Goal: Communication & Community: Answer question/provide support

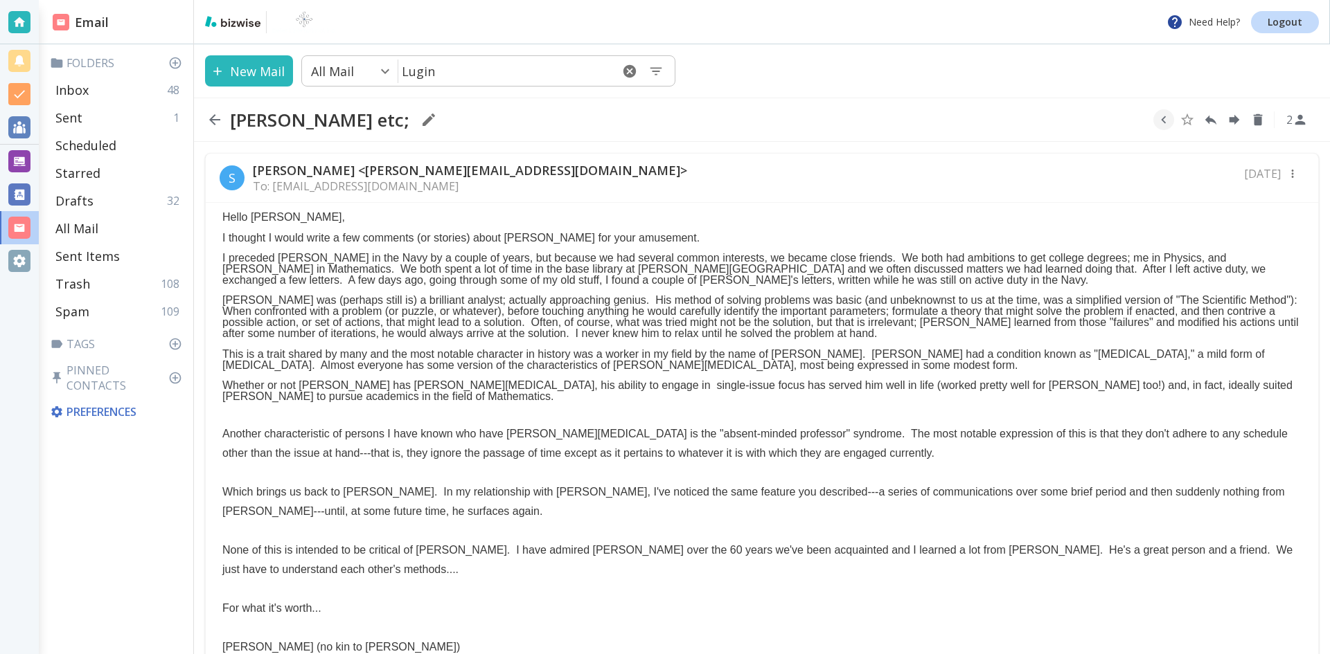
scroll to position [208, 0]
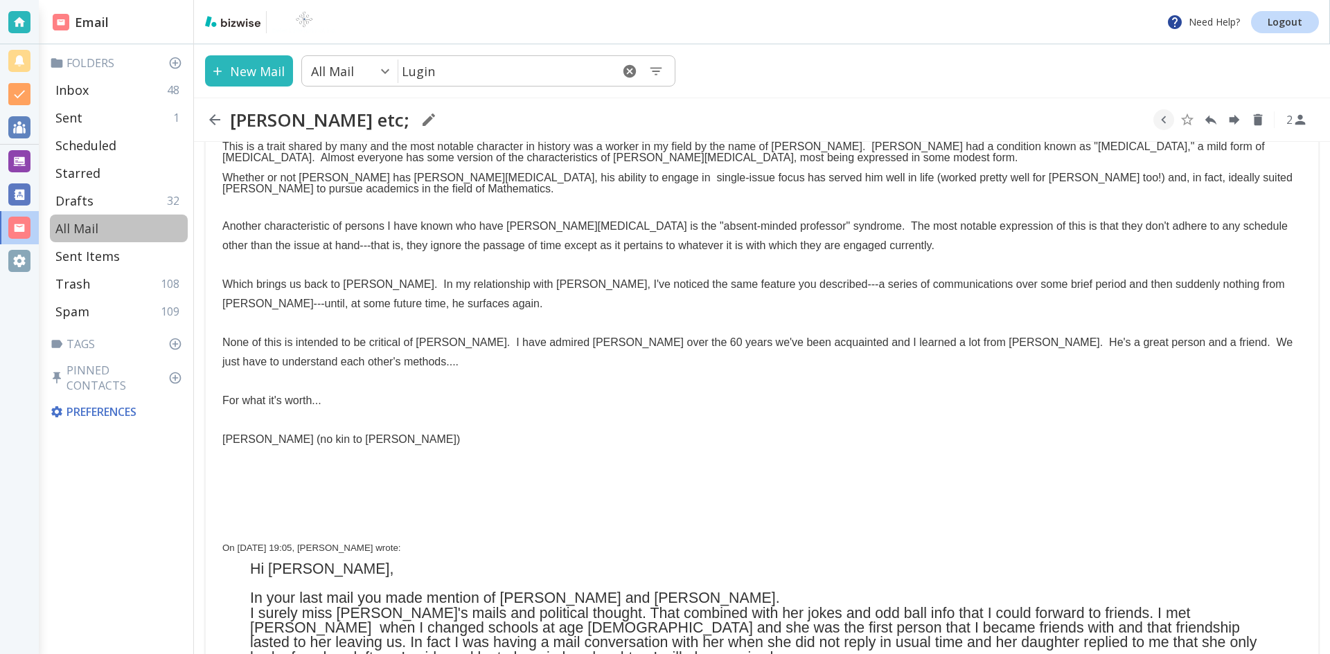
click at [80, 224] on p "All Mail" at bounding box center [76, 228] width 43 height 17
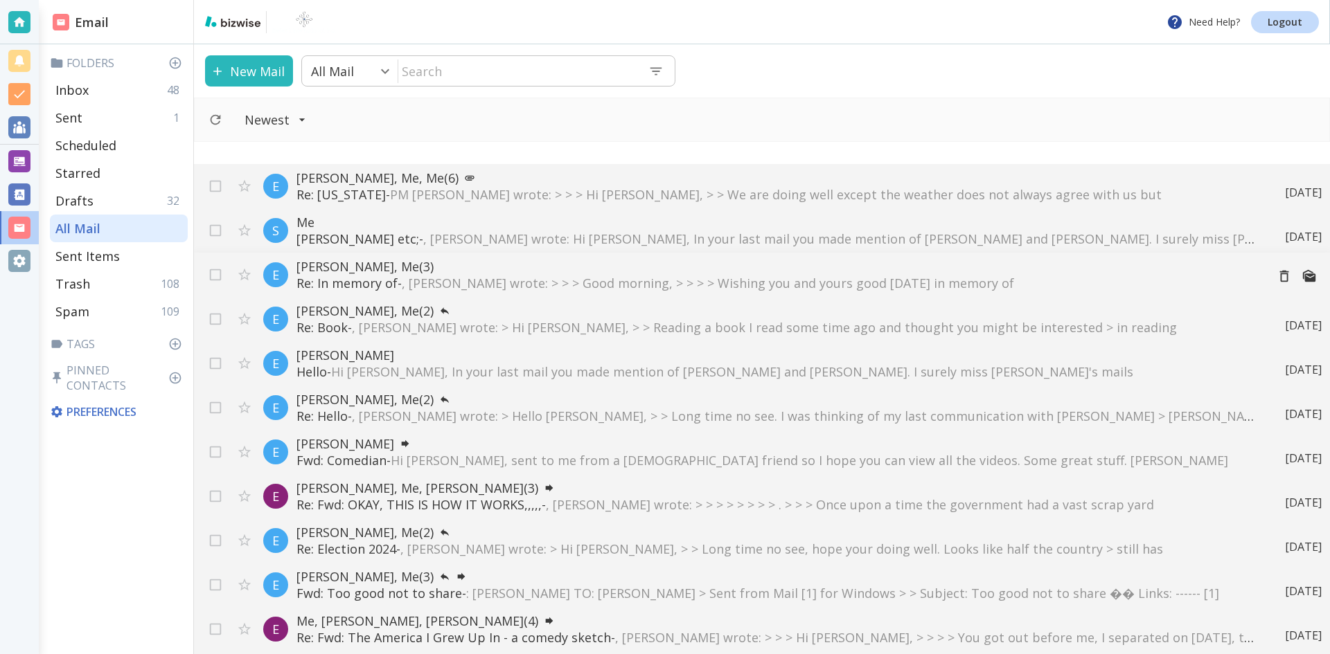
click at [356, 264] on p "[PERSON_NAME], Me (3)" at bounding box center [775, 266] width 959 height 17
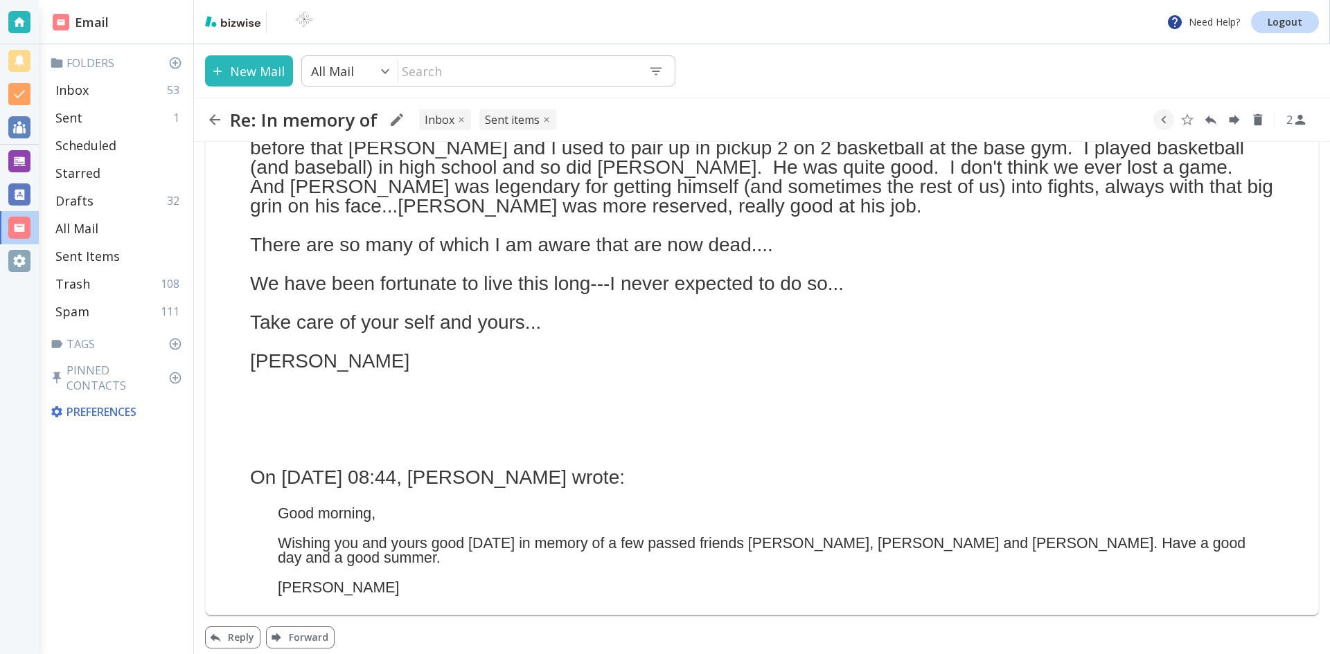
scroll to position [550, 0]
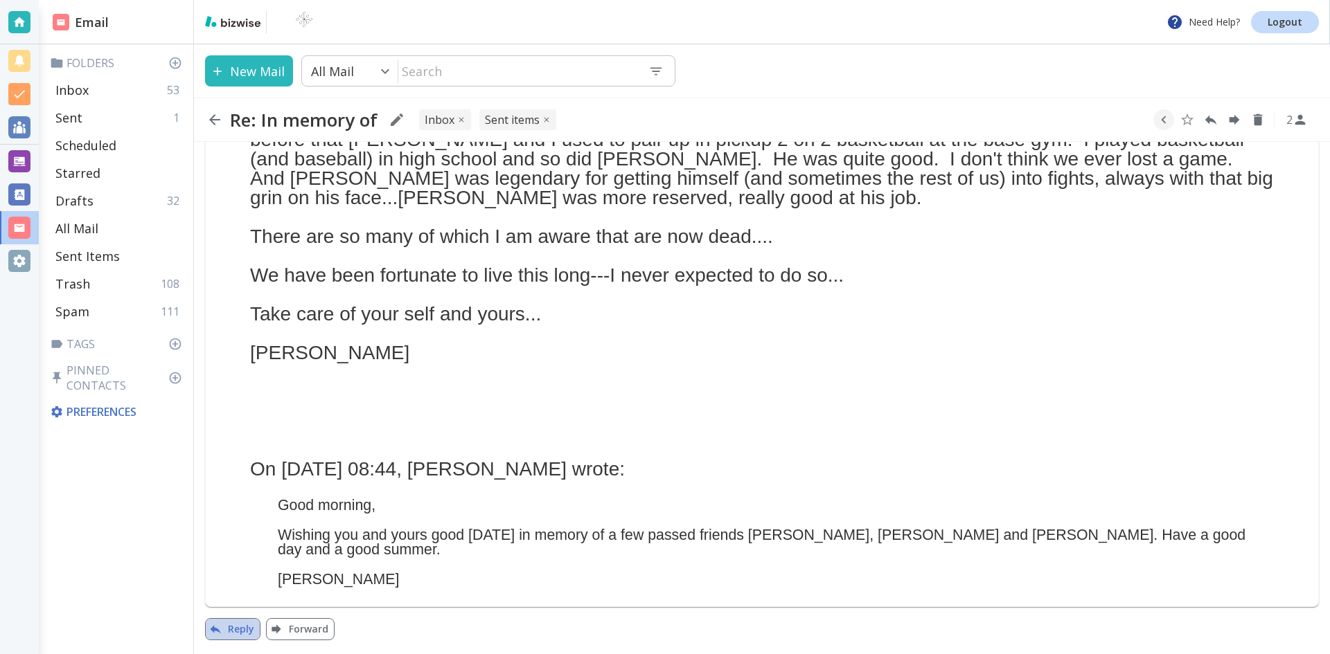
click at [234, 628] on button "Reply" at bounding box center [232, 629] width 55 height 22
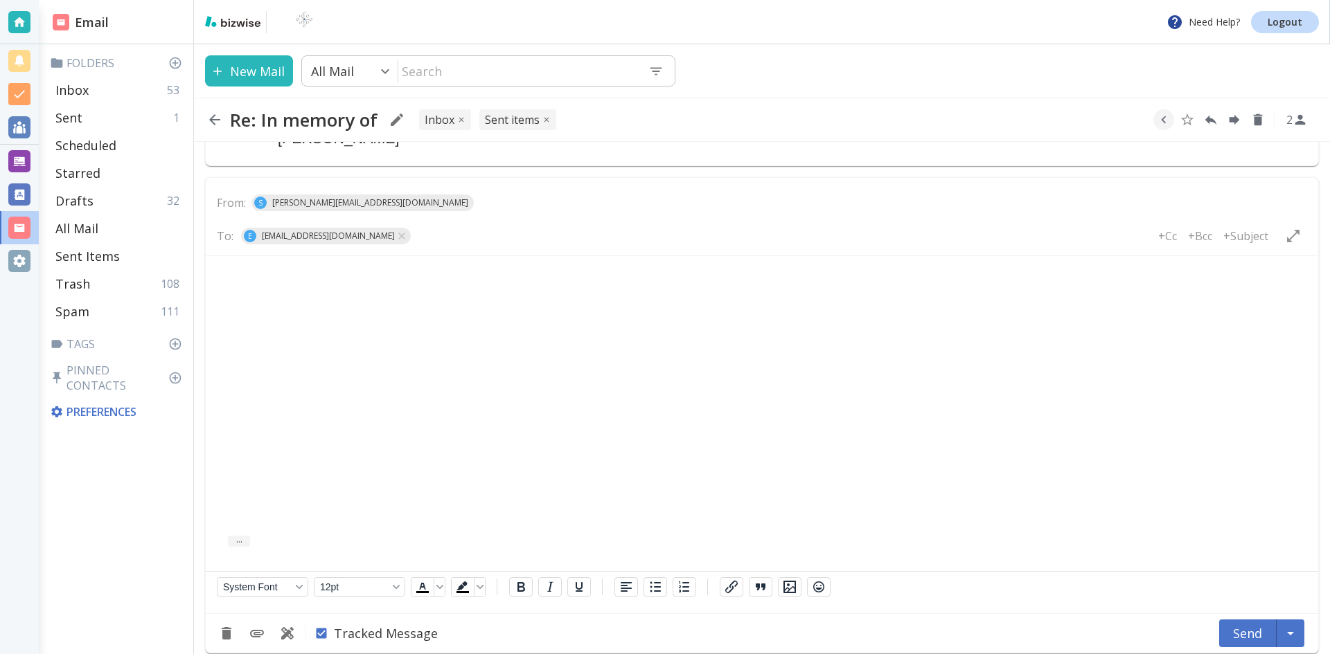
scroll to position [1004, 0]
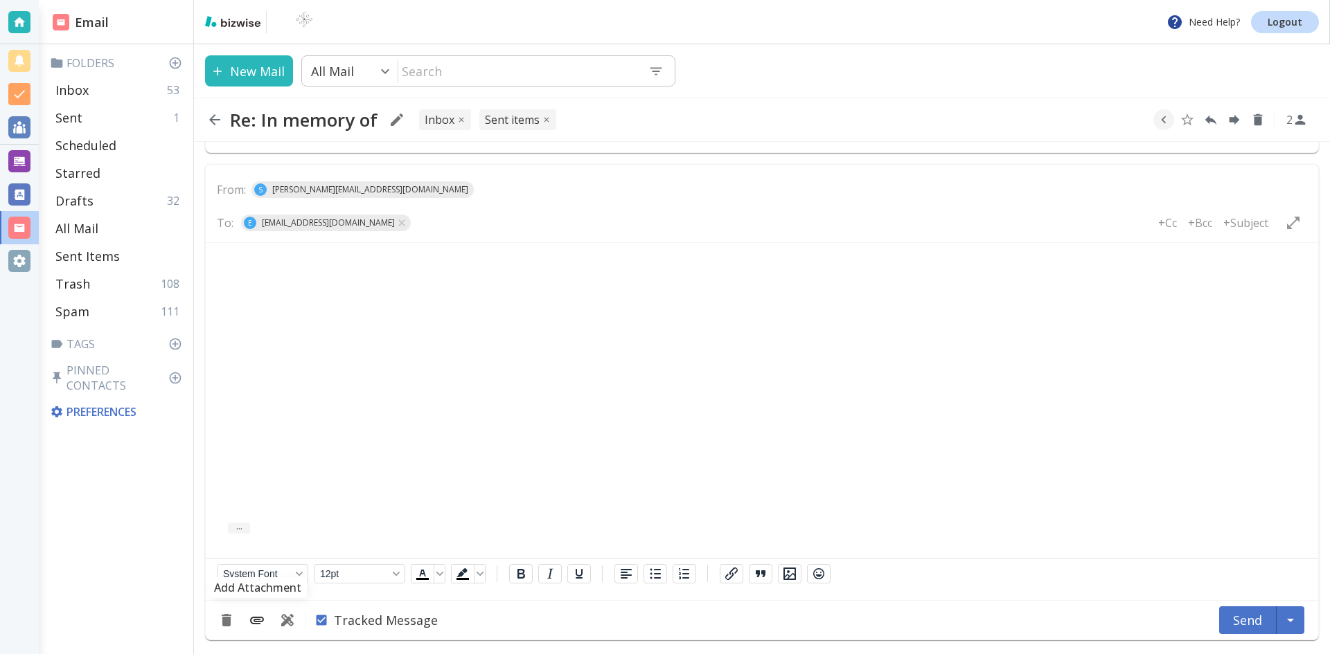
click at [258, 618] on icon "Add Attachment" at bounding box center [257, 621] width 14 height 8
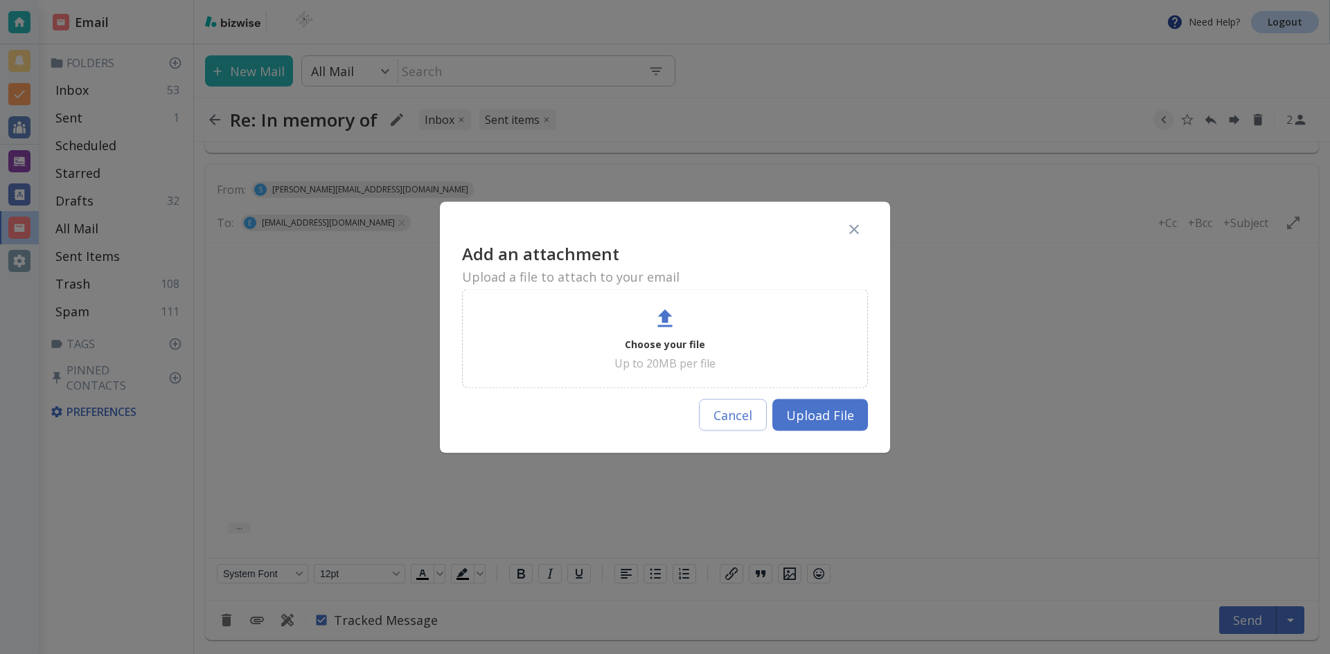
click at [666, 317] on icon at bounding box center [665, 319] width 15 height 18
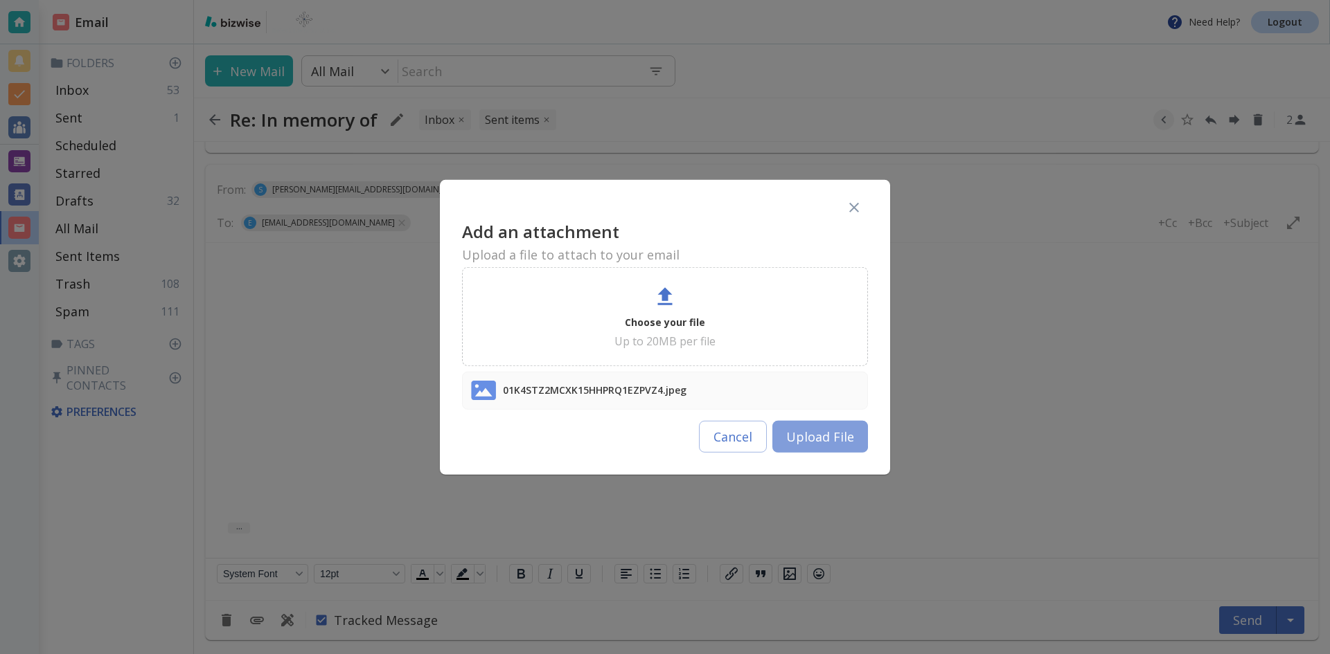
click at [815, 434] on button "Upload File" at bounding box center [820, 437] width 96 height 32
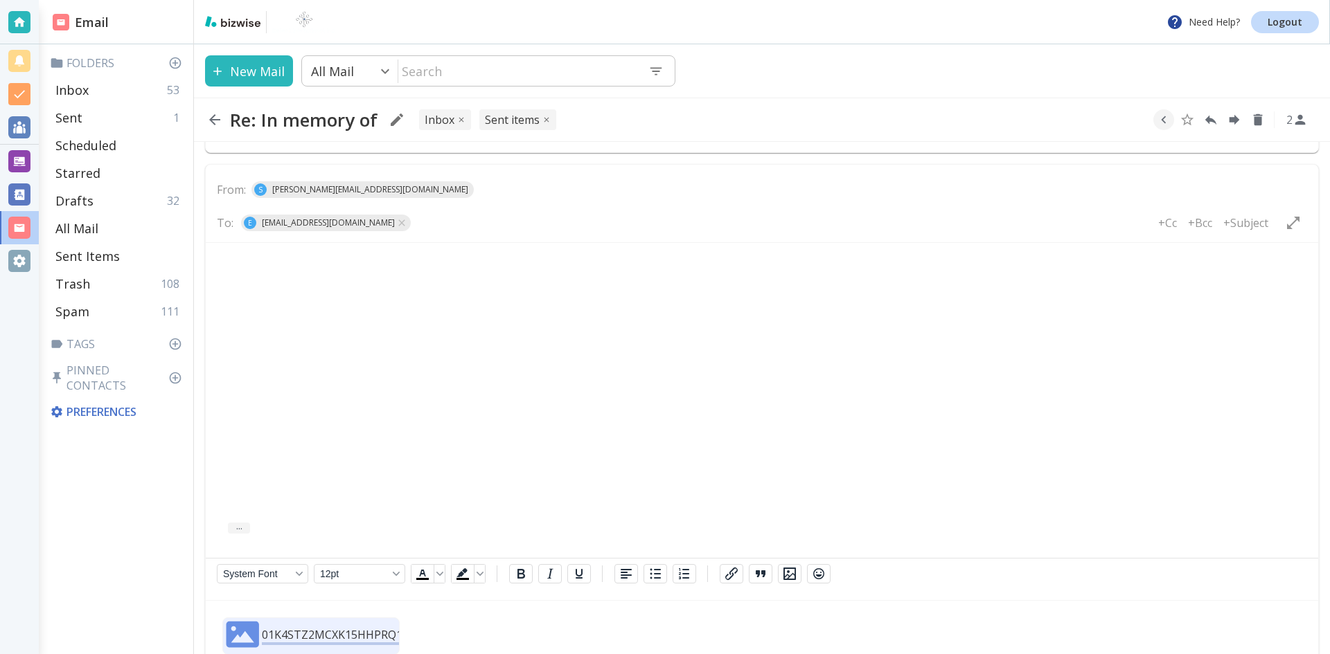
scroll to position [1067, 0]
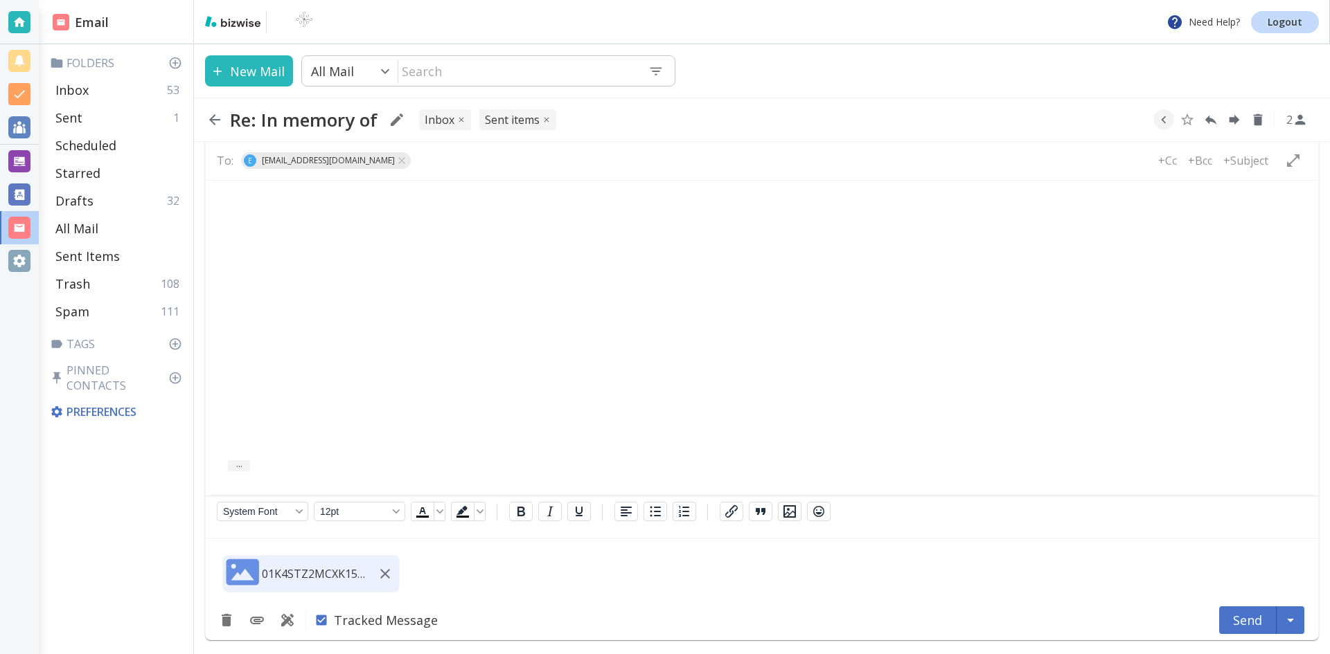
click at [251, 570] on img at bounding box center [242, 572] width 33 height 33
click at [251, 567] on img at bounding box center [242, 572] width 33 height 33
click at [246, 575] on img at bounding box center [242, 572] width 33 height 33
click at [386, 571] on icon "button" at bounding box center [385, 574] width 17 height 17
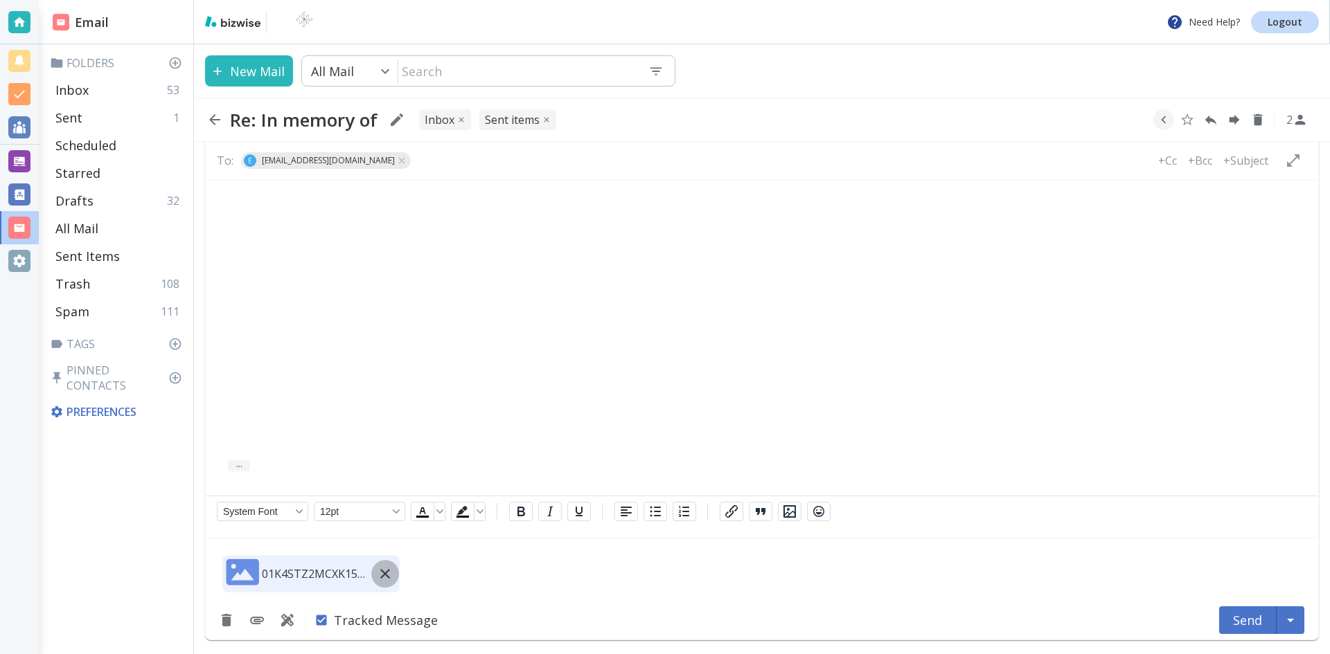
scroll to position [1004, 0]
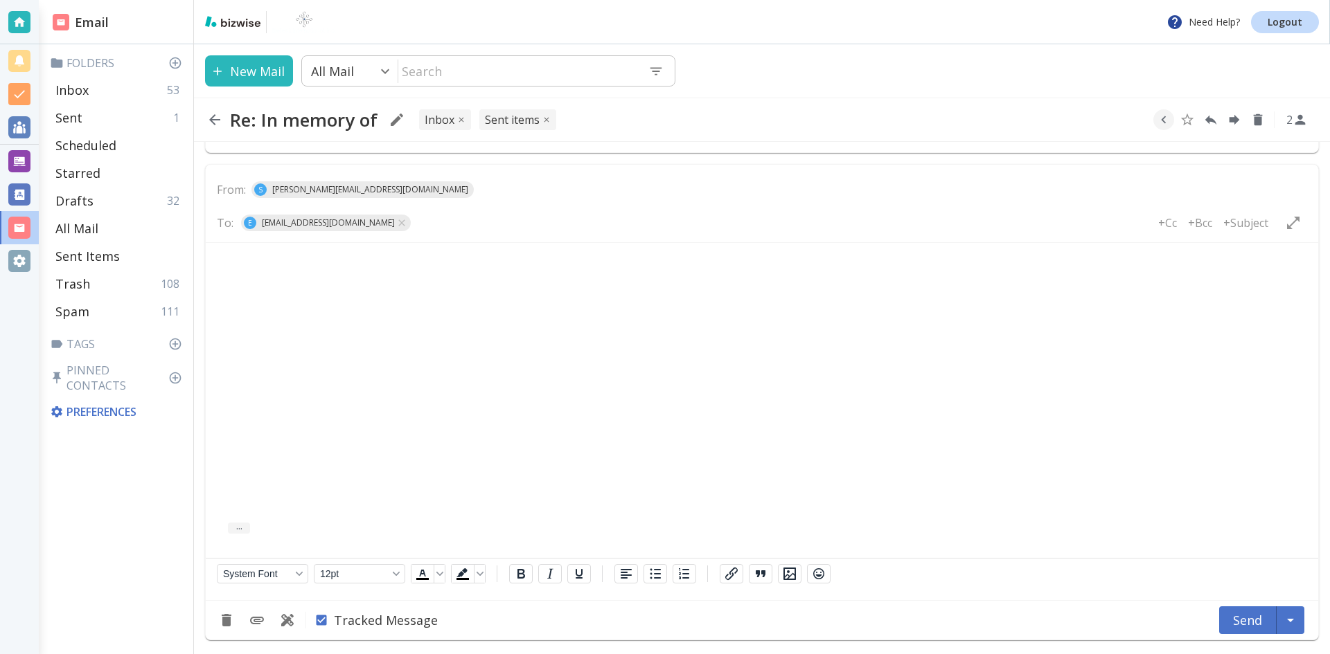
click at [252, 263] on p "Rich Text Area. Press ALT-0 for help." at bounding box center [761, 267] width 1089 height 15
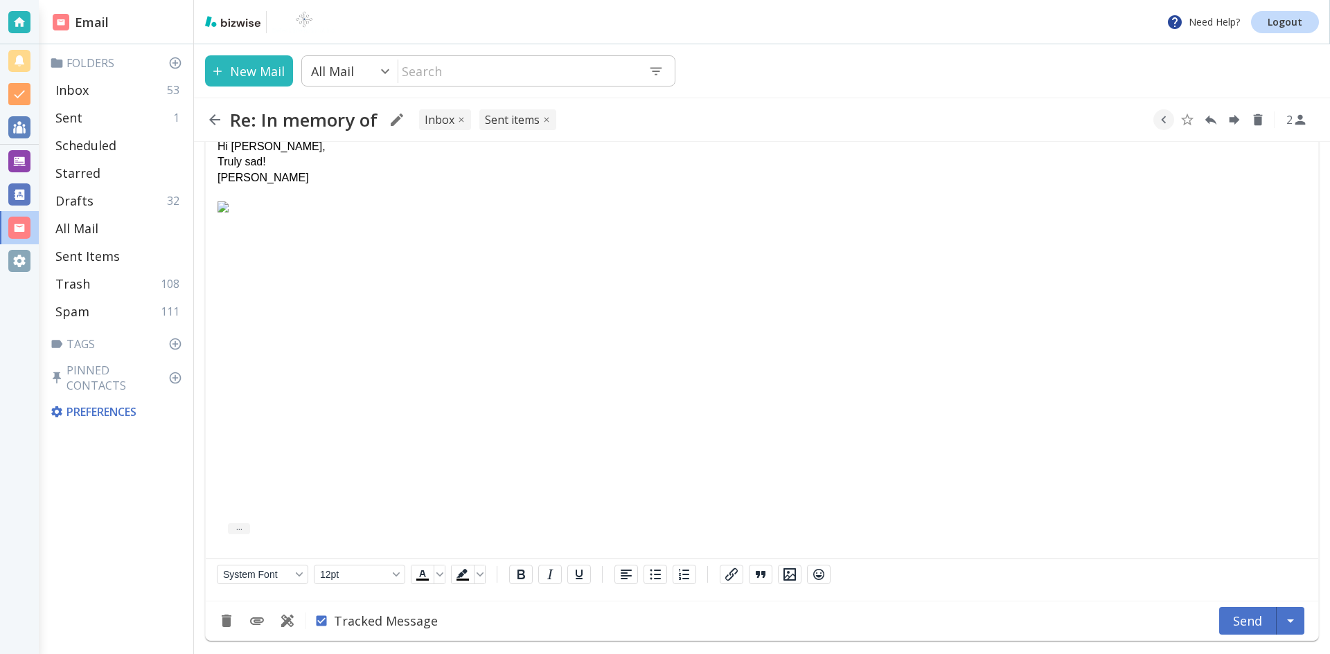
scroll to position [1125, 0]
click at [1239, 622] on button "Send" at bounding box center [1247, 621] width 57 height 28
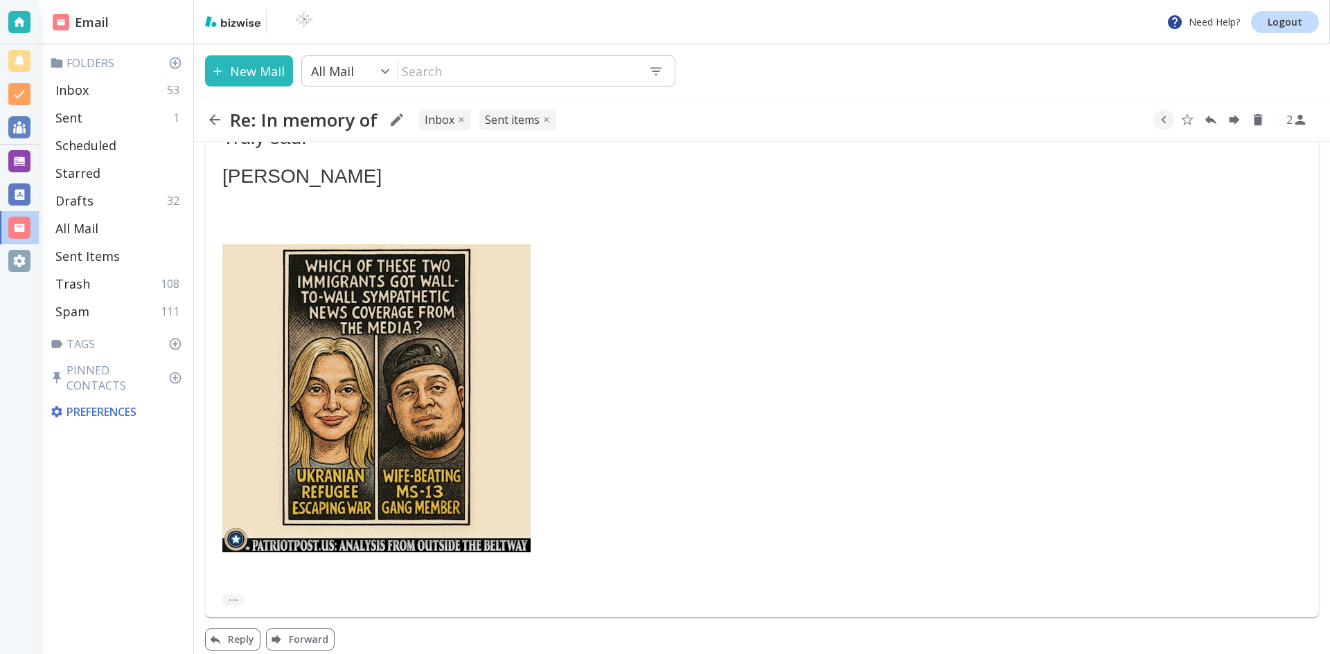
scroll to position [1159, 0]
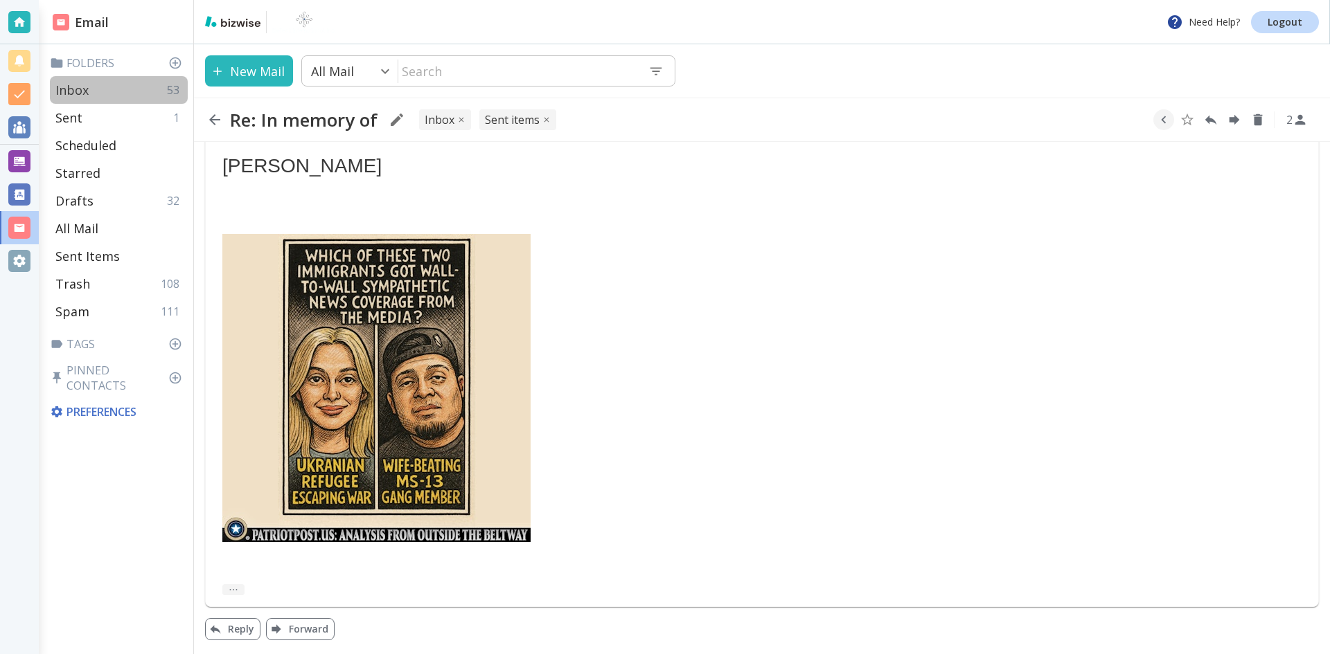
click at [73, 84] on p "Inbox" at bounding box center [71, 90] width 33 height 17
